Goal: Task Accomplishment & Management: Manage account settings

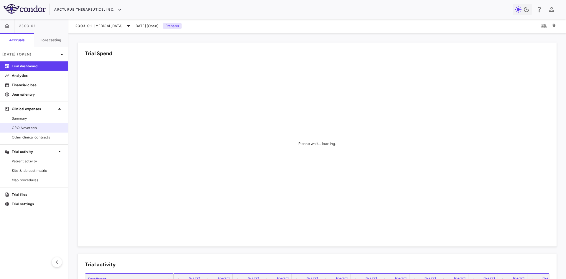
click at [32, 129] on span "CRO Novotech" at bounding box center [37, 127] width 51 height 5
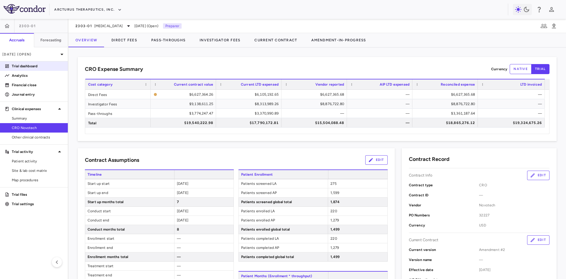
click at [31, 66] on p "Trial dashboard" at bounding box center [37, 65] width 51 height 5
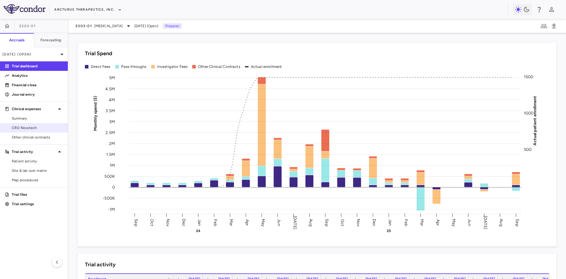
click at [31, 129] on span "CRO Novotech" at bounding box center [37, 127] width 51 height 5
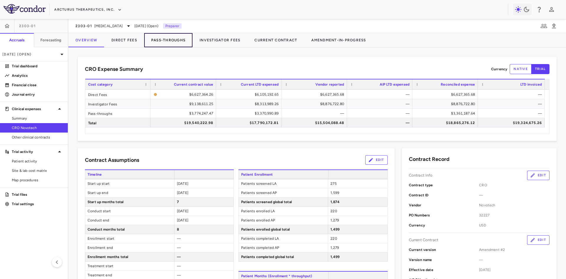
click at [172, 43] on button "Pass-Throughs" at bounding box center [168, 40] width 48 height 14
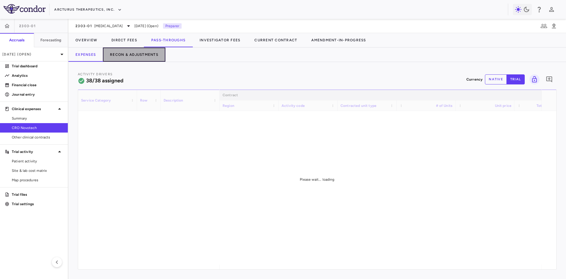
click at [137, 55] on button "Recon & Adjustments" at bounding box center [134, 54] width 62 height 14
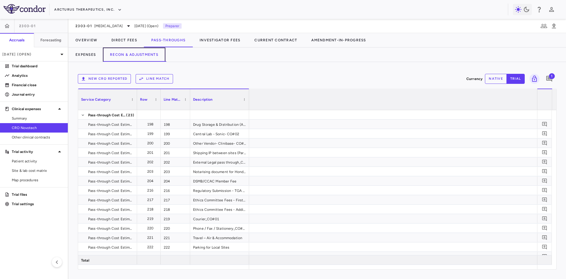
scroll to position [0, 1053]
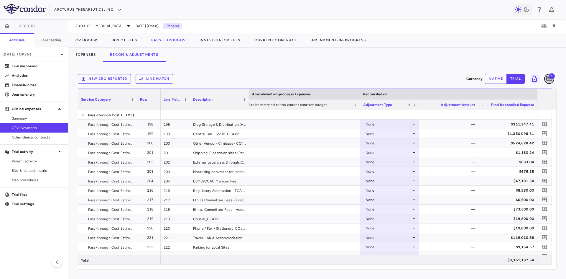
click at [550, 80] on icon "Add comment" at bounding box center [549, 79] width 6 height 6
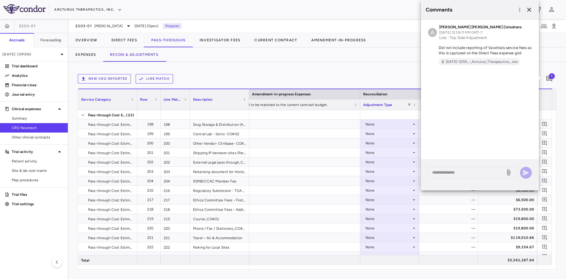
drag, startPoint x: 465, startPoint y: 62, endPoint x: 452, endPoint y: 71, distance: 16.4
click at [452, 71] on div "A [PERSON_NAME] [PERSON_NAME] Colodrero [DATE] 12:59:11 PM GMT-7 Line - Top Sid…" at bounding box center [480, 89] width 118 height 139
click at [453, 62] on span "[DATE]-3259_-_Arcturus_Therapeutics_.xlsx" at bounding box center [481, 61] width 77 height 5
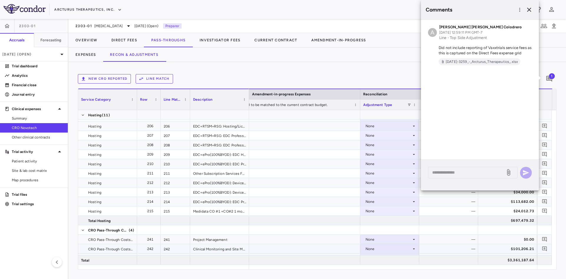
scroll to position [239, 0]
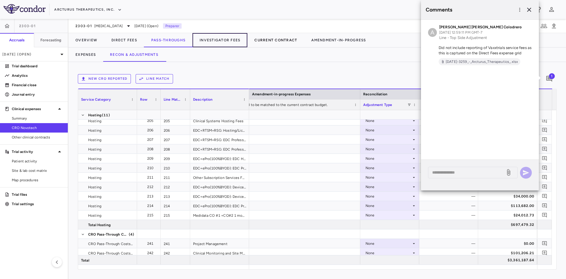
drag, startPoint x: 218, startPoint y: 40, endPoint x: 281, endPoint y: 47, distance: 63.7
click at [218, 40] on button "Investigator Fees" at bounding box center [219, 40] width 55 height 14
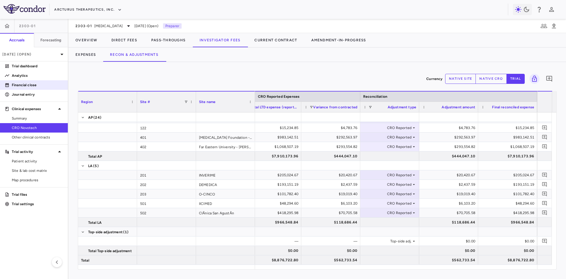
drag, startPoint x: 24, startPoint y: 65, endPoint x: 67, endPoint y: 80, distance: 46.0
click at [24, 65] on p "Trial dashboard" at bounding box center [37, 65] width 51 height 5
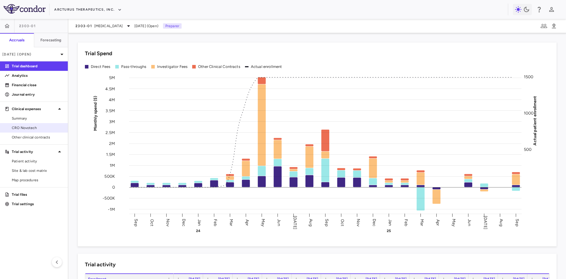
click at [33, 127] on span "CRO Novotech" at bounding box center [37, 127] width 51 height 5
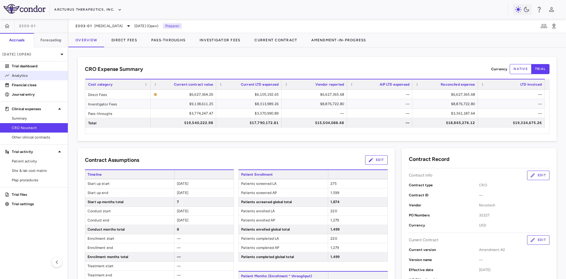
click at [36, 76] on p "Analytics" at bounding box center [37, 75] width 51 height 5
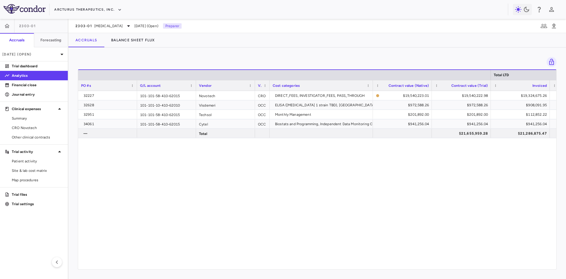
drag, startPoint x: 221, startPoint y: 264, endPoint x: 251, endPoint y: 266, distance: 30.1
click at [251, 266] on div "Total LTD PO #s G/L account Vendor Vendor type" at bounding box center [317, 169] width 478 height 200
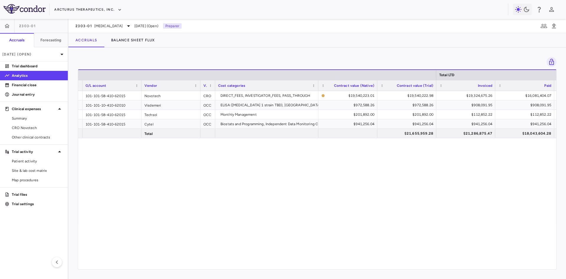
scroll to position [0, 69]
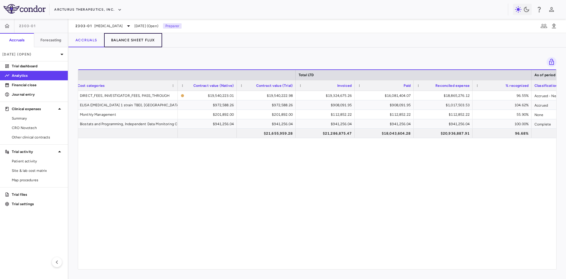
click at [136, 40] on button "Balance Sheet Flux" at bounding box center [133, 40] width 58 height 14
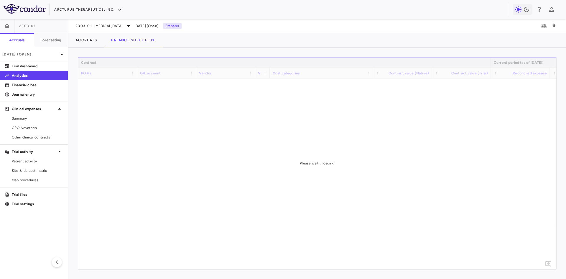
click at [213, 266] on div "Please wait... loading" at bounding box center [317, 163] width 478 height 212
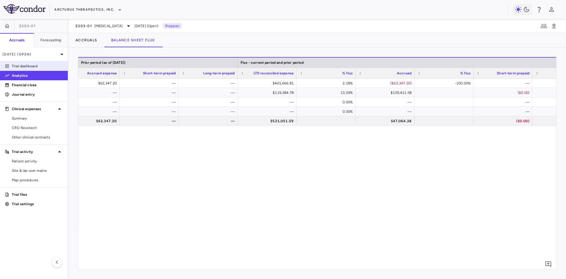
click at [22, 64] on p "Trial dashboard" at bounding box center [37, 65] width 51 height 5
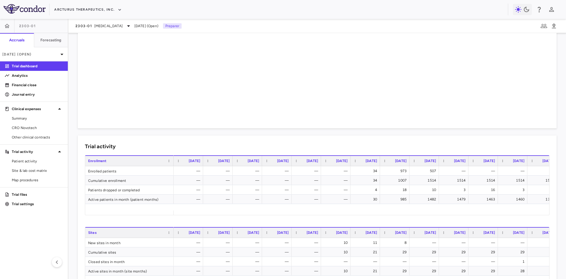
click at [296, 209] on div "— — — — — — 34 973 507 — — — — — — — — — — — — 34 1007 1514 1514 1514 1514 1514…" at bounding box center [557, 188] width 766 height 44
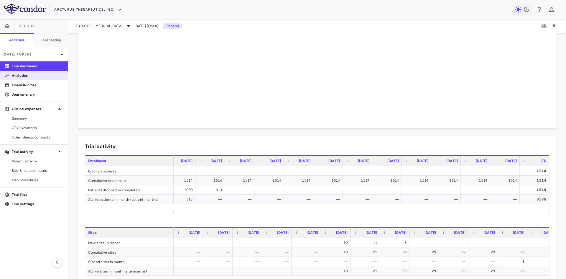
click at [35, 75] on p "Analytics" at bounding box center [37, 75] width 51 height 5
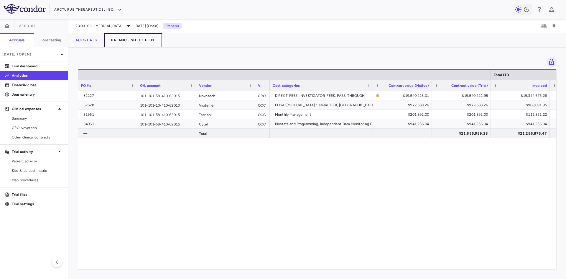
click at [134, 39] on button "Balance Sheet Flux" at bounding box center [133, 40] width 58 height 14
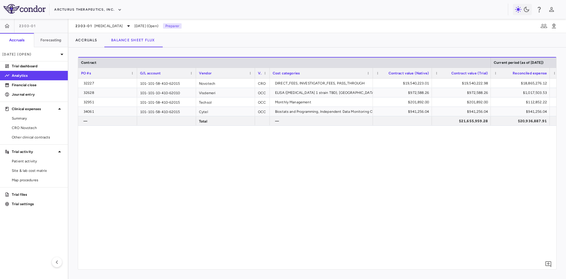
drag, startPoint x: 202, startPoint y: 264, endPoint x: 248, endPoint y: 261, distance: 46.6
click at [248, 262] on div "32227 101-101-58-410-62015 Novotech CRO DIRECT_FEES, INVESTIGATOR_FEES, PASS_TH…" at bounding box center [317, 171] width 478 height 186
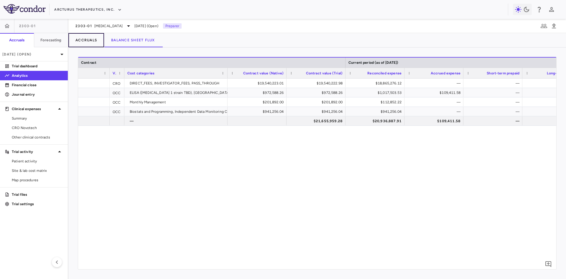
click at [89, 40] on button "Accruals" at bounding box center [86, 40] width 36 height 14
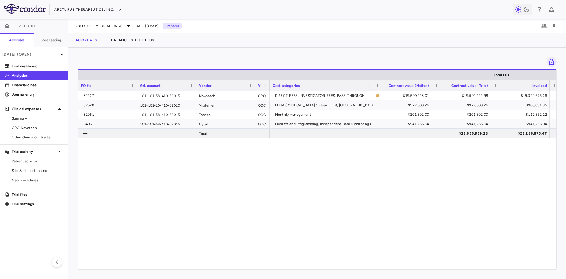
drag, startPoint x: 230, startPoint y: 266, endPoint x: 292, endPoint y: 266, distance: 62.2
click at [292, 266] on div "Total LTD PO #s G/L account Vendor Vendor type" at bounding box center [317, 169] width 478 height 200
click at [44, 129] on span "CRO Novotech" at bounding box center [37, 127] width 51 height 5
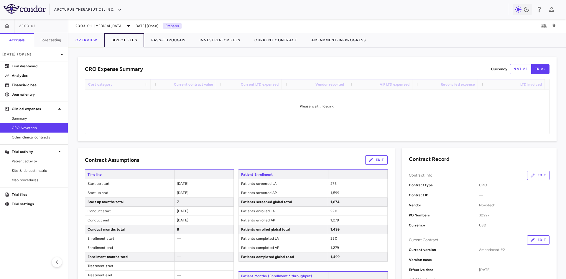
click at [132, 42] on button "Direct Fees" at bounding box center [124, 40] width 40 height 14
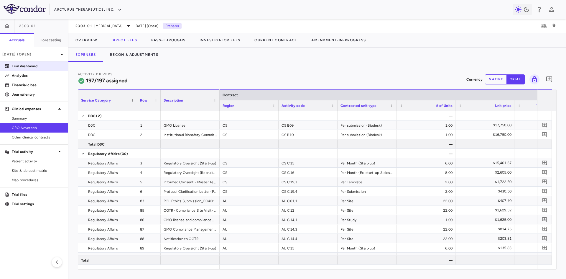
click at [37, 67] on p "Trial dashboard" at bounding box center [37, 65] width 51 height 5
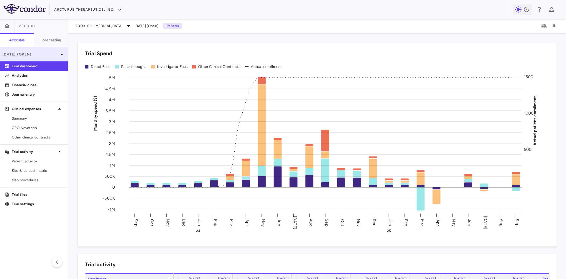
click at [22, 55] on p "[DATE] (Open)" at bounding box center [30, 54] width 56 height 5
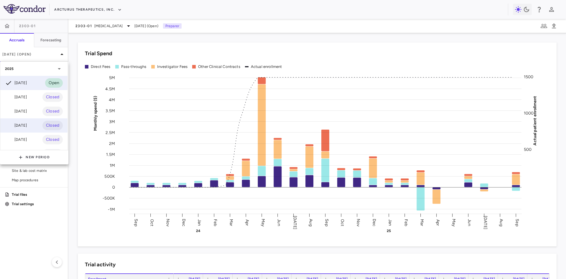
click at [27, 123] on div "[DATE]" at bounding box center [16, 125] width 22 height 7
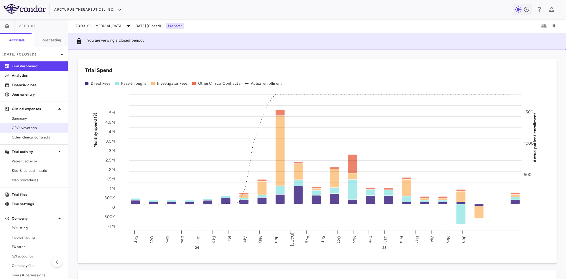
click at [37, 127] on span "CRO Novotech" at bounding box center [37, 127] width 51 height 5
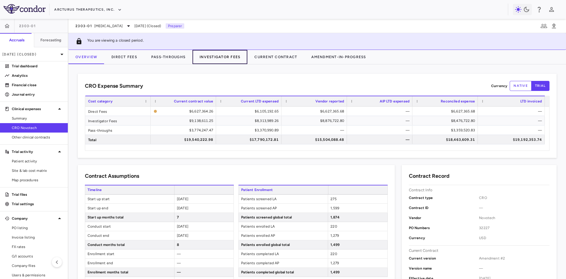
click at [213, 60] on button "Investigator Fees" at bounding box center [219, 57] width 55 height 14
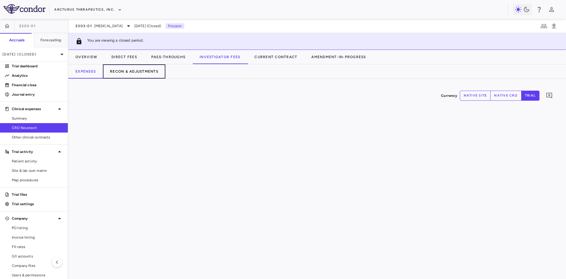
click at [144, 71] on button "Recon & Adjustments" at bounding box center [134, 71] width 62 height 14
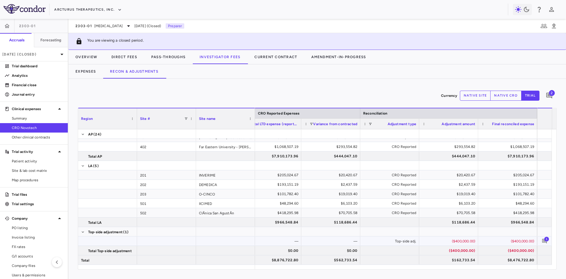
click at [547, 241] on span "1" at bounding box center [546, 238] width 5 height 5
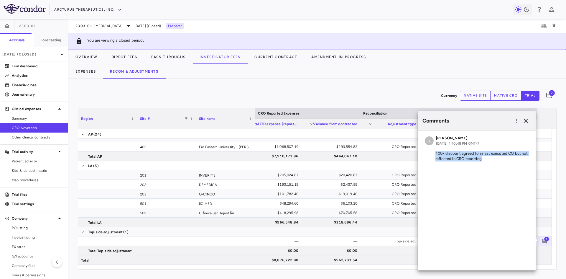
drag, startPoint x: 483, startPoint y: 159, endPoint x: 431, endPoint y: 155, distance: 52.7
click at [431, 155] on p "400k discount agreed to in last executed CO but not reflected in CRO reporting" at bounding box center [477, 156] width 104 height 11
copy p "400k discount agreed to in last executed CO but not reflected in CRO reporting"
click at [528, 119] on icon "button" at bounding box center [526, 120] width 4 height 4
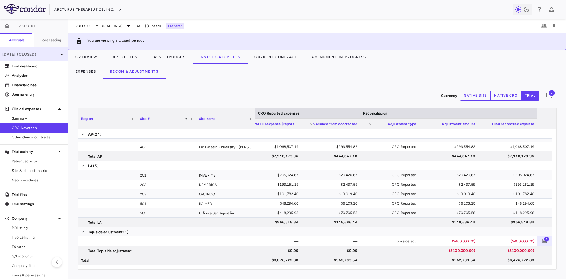
click at [48, 56] on p "[DATE] (Closed)" at bounding box center [30, 54] width 56 height 5
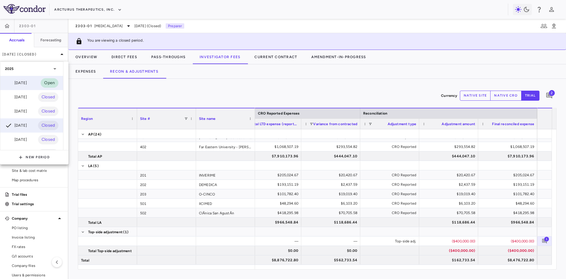
click at [32, 83] on div "[DATE] Open" at bounding box center [31, 83] width 63 height 14
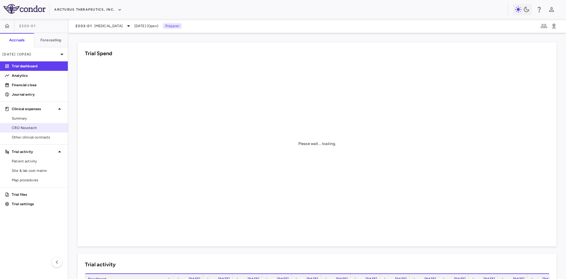
click at [26, 126] on span "CRO Novotech" at bounding box center [37, 127] width 51 height 5
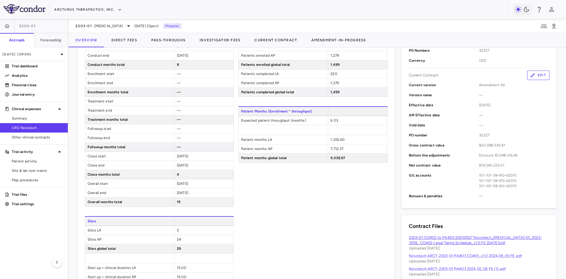
click at [434, 238] on link "2303-01 CO#02 to PA#03 20250527 Novotech_[MEDICAL_DATA]-01_2023-3259_ CO#02 Leg…" at bounding box center [475, 240] width 133 height 10
click at [127, 37] on button "Direct Fees" at bounding box center [124, 40] width 40 height 14
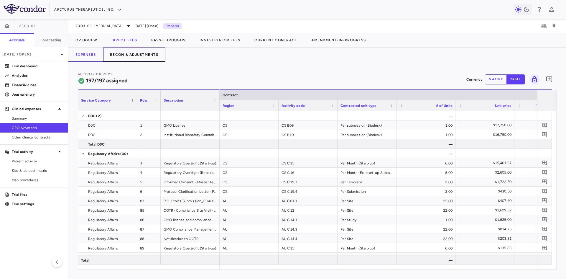
click at [141, 53] on button "Recon & Adjustments" at bounding box center [134, 54] width 62 height 14
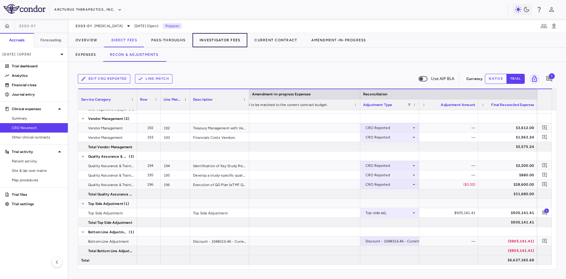
click at [218, 44] on button "Investigator Fees" at bounding box center [219, 40] width 55 height 14
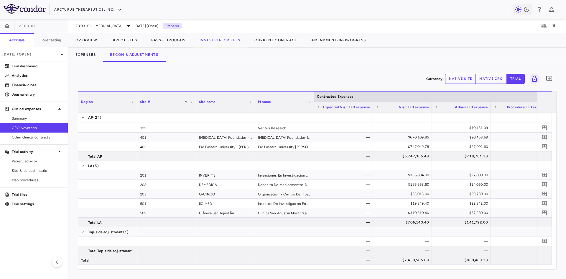
click at [467, 79] on button "native site" at bounding box center [460, 79] width 31 height 10
click at [488, 76] on button "native cro" at bounding box center [490, 79] width 31 height 10
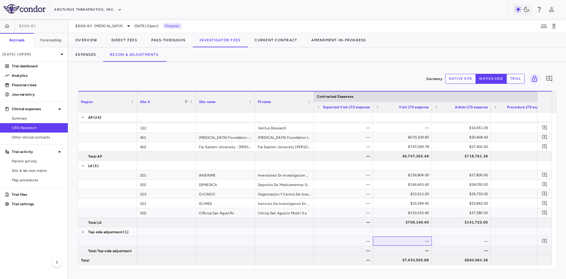
click at [423, 241] on div "—" at bounding box center [403, 240] width 51 height 9
click at [471, 241] on div "—" at bounding box center [462, 240] width 51 height 9
click at [348, 241] on div "—" at bounding box center [344, 240] width 51 height 9
click at [400, 239] on div "—" at bounding box center [403, 240] width 51 height 9
drag, startPoint x: 412, startPoint y: 241, endPoint x: 440, endPoint y: 191, distance: 57.5
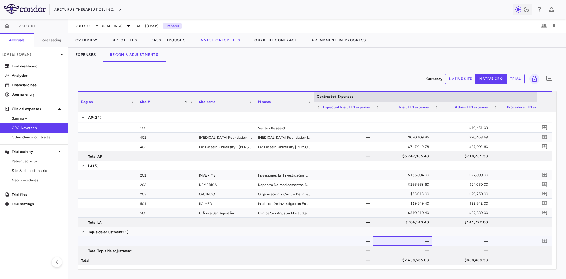
click at [412, 241] on div "—" at bounding box center [403, 240] width 51 height 9
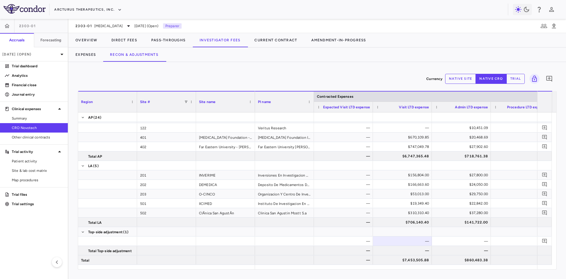
click at [516, 78] on button "trial" at bounding box center [515, 79] width 18 height 10
click at [482, 80] on button "native cro" at bounding box center [490, 79] width 31 height 10
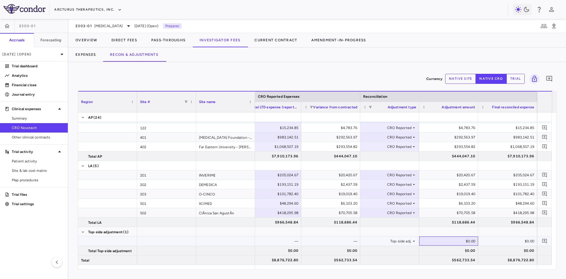
click at [456, 243] on div "$0.00" at bounding box center [449, 240] width 51 height 9
type input "*******"
click at [545, 241] on icon "Add comment" at bounding box center [545, 241] width 6 height 6
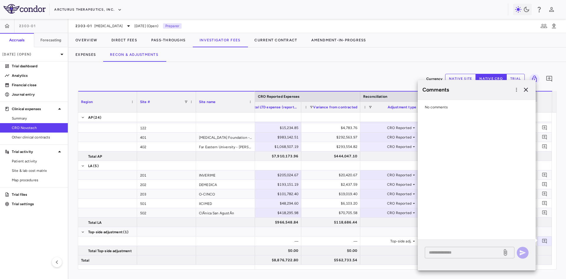
click at [471, 253] on textarea at bounding box center [463, 252] width 69 height 6
paste textarea "**********"
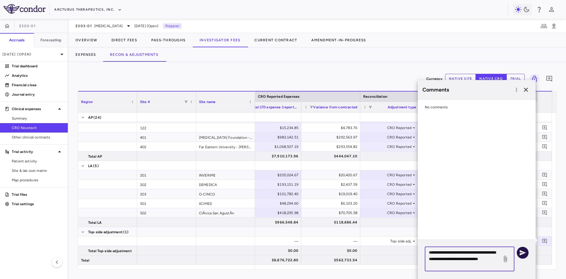
type textarea "**********"
click at [523, 253] on icon "button" at bounding box center [522, 252] width 7 height 7
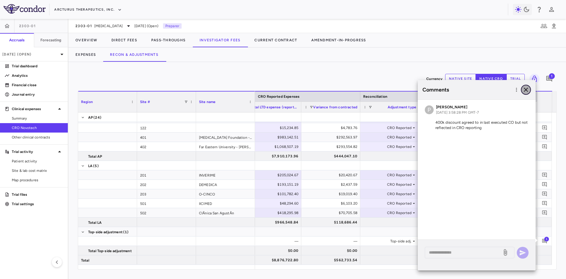
click at [525, 92] on icon "button" at bounding box center [525, 89] width 7 height 7
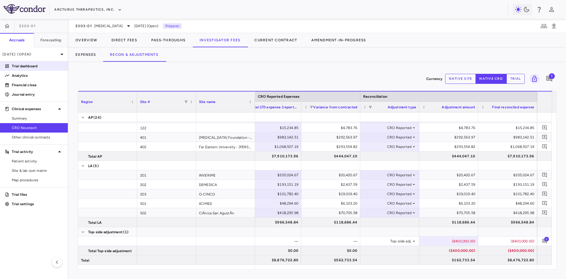
click at [32, 67] on p "Trial dashboard" at bounding box center [37, 65] width 51 height 5
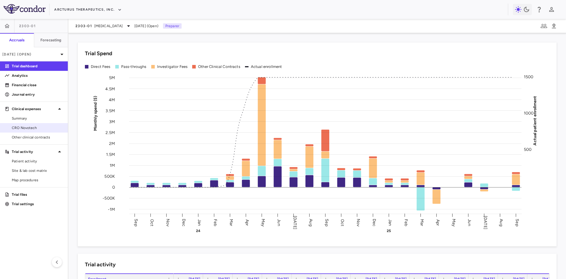
click at [43, 131] on link "CRO Novotech" at bounding box center [34, 127] width 68 height 9
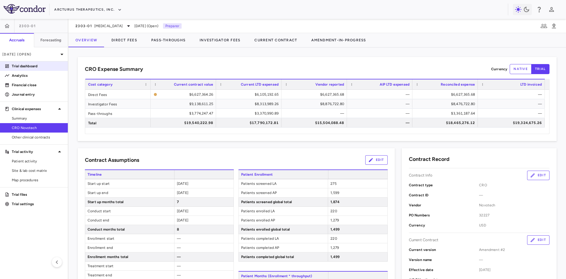
click at [29, 65] on p "Trial dashboard" at bounding box center [37, 65] width 51 height 5
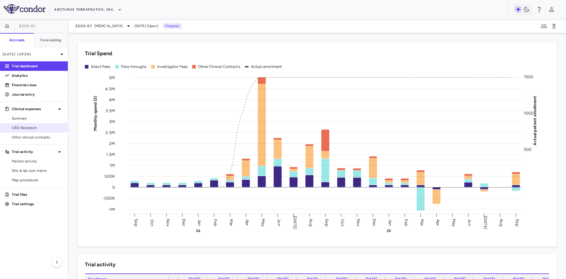
click at [32, 129] on span "CRO Novotech" at bounding box center [37, 127] width 51 height 5
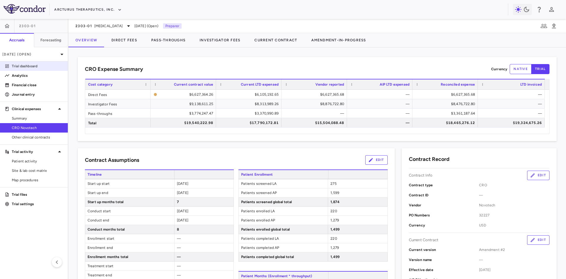
click at [45, 68] on p "Trial dashboard" at bounding box center [37, 65] width 51 height 5
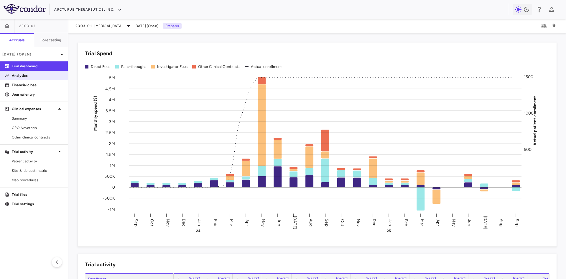
click at [26, 77] on p "Analytics" at bounding box center [37, 75] width 51 height 5
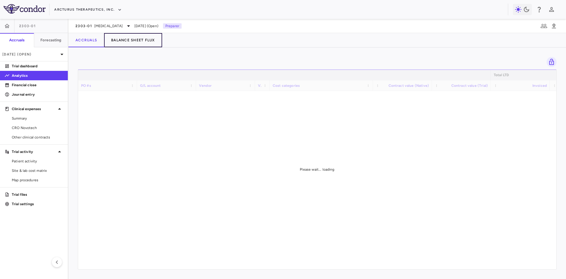
click at [131, 43] on button "Balance Sheet Flux" at bounding box center [133, 40] width 58 height 14
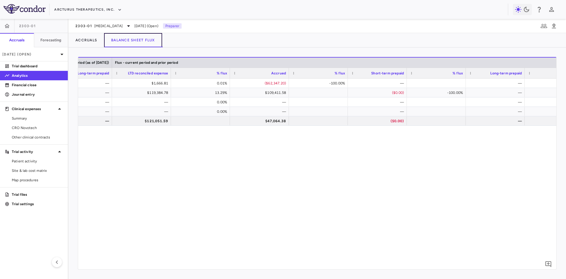
scroll to position [0, 848]
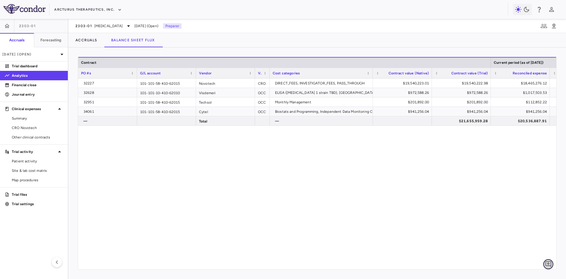
click at [547, 264] on icon "Add comment" at bounding box center [548, 263] width 7 height 7
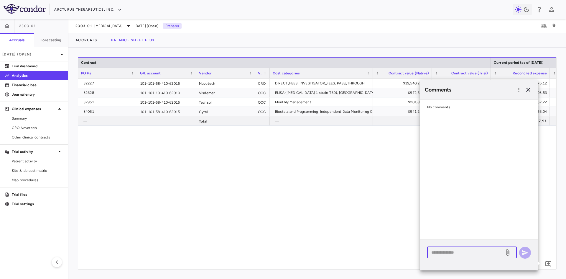
click at [457, 250] on textarea at bounding box center [465, 252] width 69 height 6
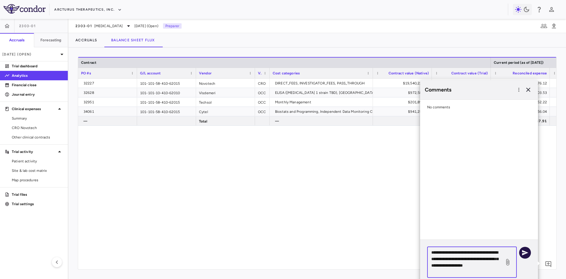
type textarea "**********"
click at [524, 253] on icon "button" at bounding box center [525, 252] width 6 height 5
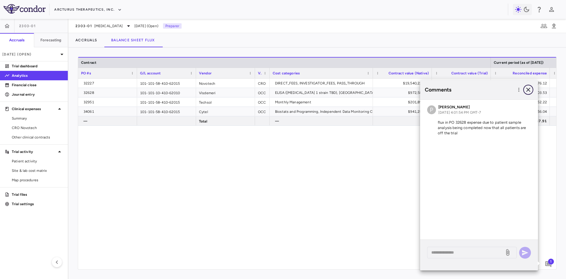
click at [529, 92] on icon "button" at bounding box center [528, 89] width 7 height 7
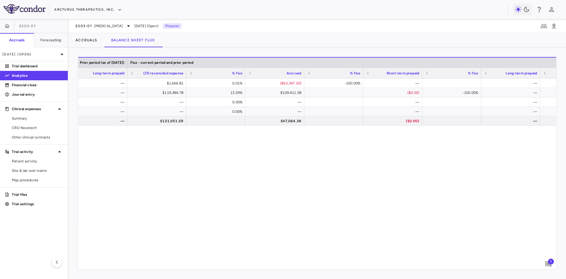
scroll to position [0, 823]
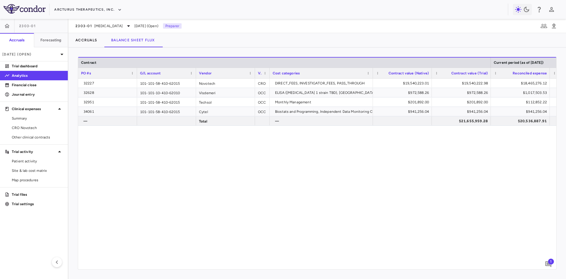
click at [86, 32] on div "2303-01 COVID-19 Sep 2025 (Open) Preparer" at bounding box center [317, 26] width 498 height 14
click at [87, 42] on button "Accruals" at bounding box center [86, 40] width 36 height 14
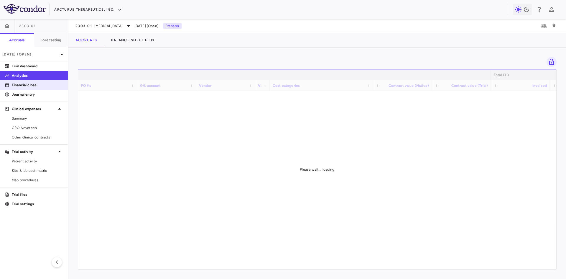
click at [19, 84] on p "Financial close" at bounding box center [37, 84] width 51 height 5
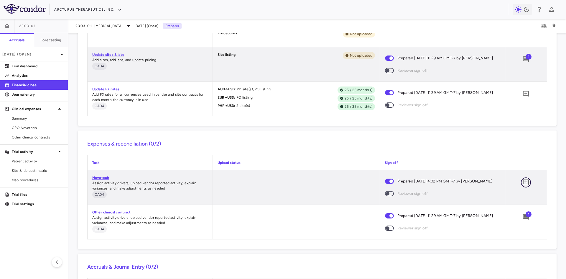
click at [523, 180] on icon "Add comment" at bounding box center [525, 182] width 7 height 7
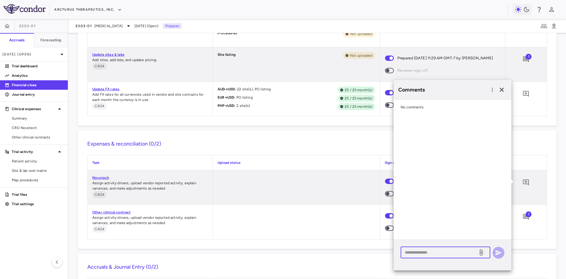
click at [448, 252] on textarea at bounding box center [439, 252] width 69 height 6
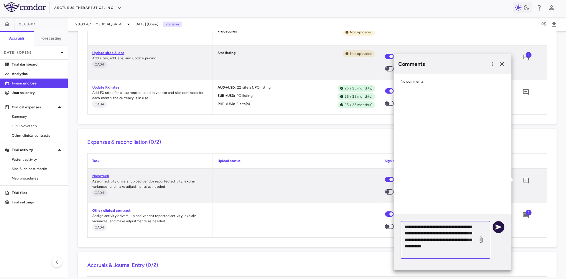
type textarea "**********"
click at [502, 227] on button "button" at bounding box center [499, 227] width 12 height 12
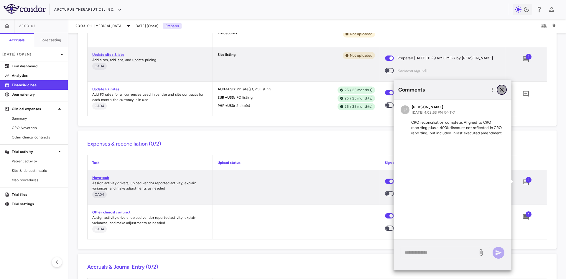
click at [501, 87] on icon "button" at bounding box center [501, 89] width 7 height 7
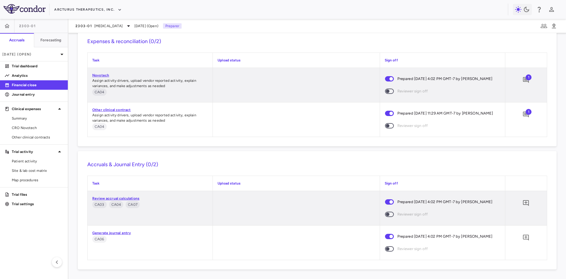
click at [119, 235] on p "Generate journal entry" at bounding box center [150, 232] width 116 height 5
click at [121, 233] on link "Generate journal entry" at bounding box center [111, 233] width 39 height 4
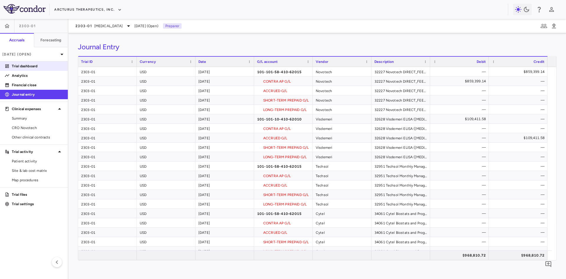
click at [20, 65] on p "Trial dashboard" at bounding box center [37, 65] width 51 height 5
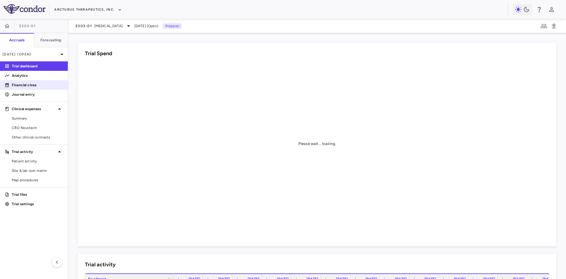
click at [30, 84] on p "Financial close" at bounding box center [37, 84] width 51 height 5
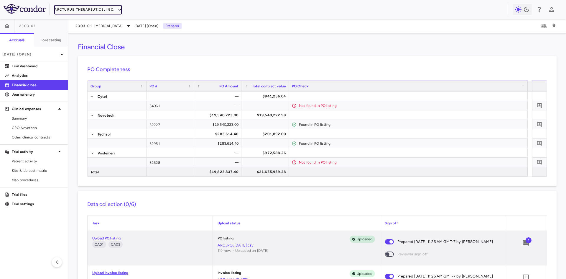
click at [95, 10] on button "Arcturus Therapeutics, Inc." at bounding box center [88, 9] width 68 height 9
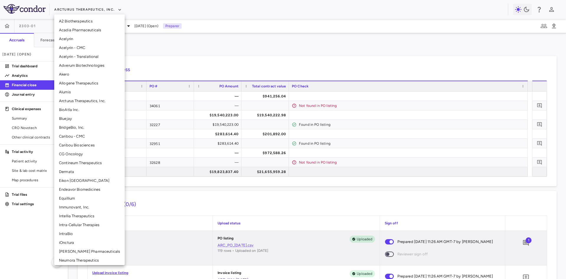
click at [75, 81] on li "Allogene Therapeutics" at bounding box center [89, 83] width 70 height 9
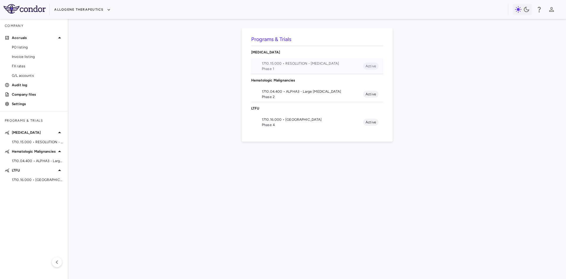
click at [306, 63] on span "1710.15.000 • RESOLUTION - Autoimmune Diseases" at bounding box center [312, 63] width 101 height 5
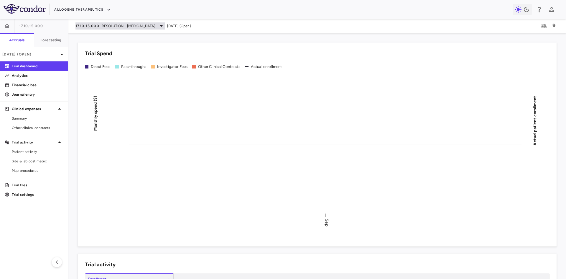
click at [92, 25] on span "1710.15.000" at bounding box center [87, 26] width 24 height 5
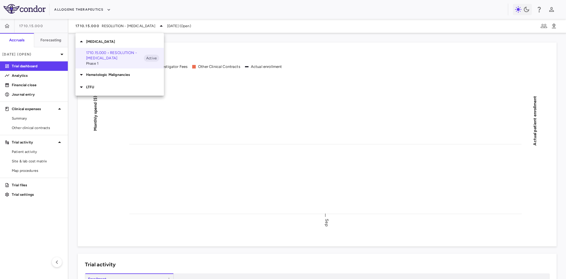
click at [91, 86] on p "LTFU" at bounding box center [125, 86] width 78 height 5
click at [101, 100] on p "1710.16.000 • LTFU" at bounding box center [115, 101] width 58 height 11
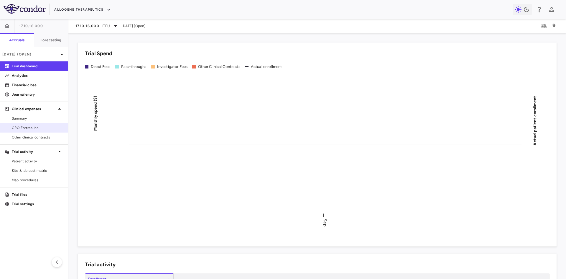
click at [34, 128] on span "CRO Fortrea Inc." at bounding box center [37, 127] width 51 height 5
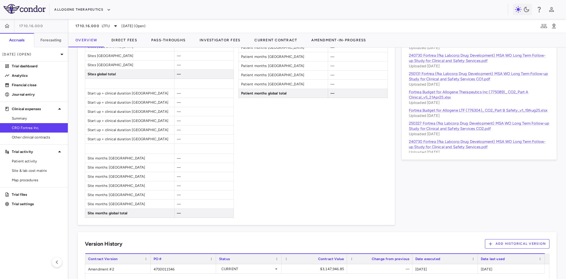
scroll to position [401, 0]
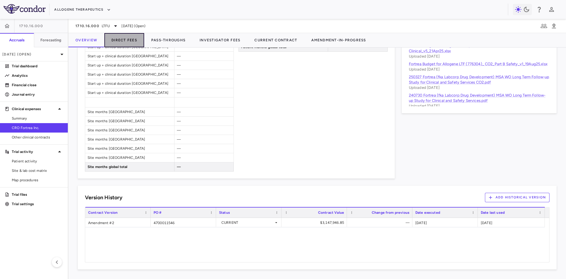
click at [119, 41] on button "Direct Fees" at bounding box center [124, 40] width 40 height 14
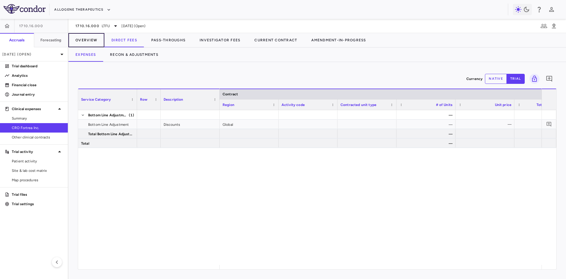
click at [93, 39] on button "Overview" at bounding box center [86, 40] width 36 height 14
